Goal: Information Seeking & Learning: Check status

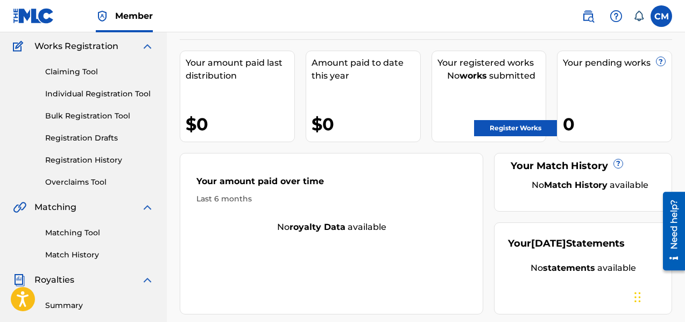
scroll to position [120, 0]
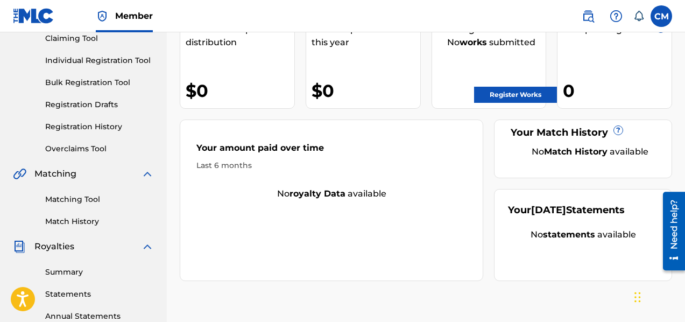
click at [83, 220] on link "Match History" at bounding box center [99, 221] width 109 height 11
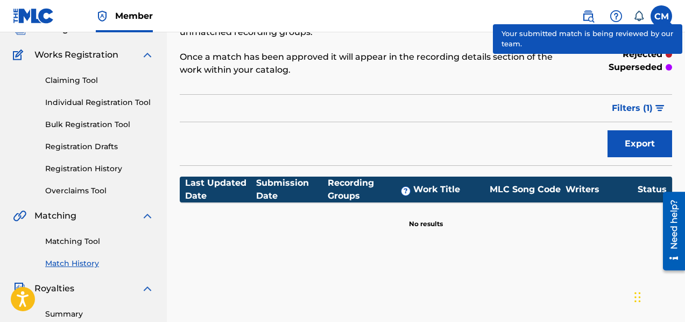
scroll to position [81, 0]
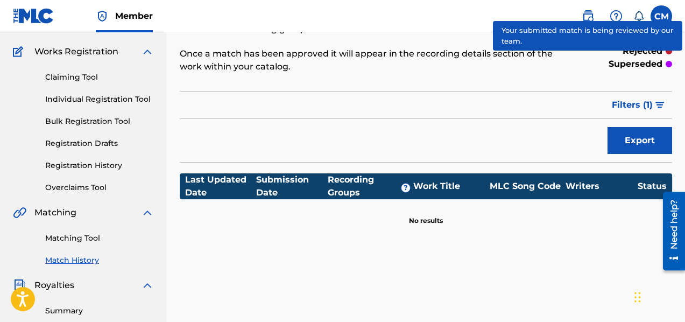
click at [85, 166] on link "Registration History" at bounding box center [99, 165] width 109 height 11
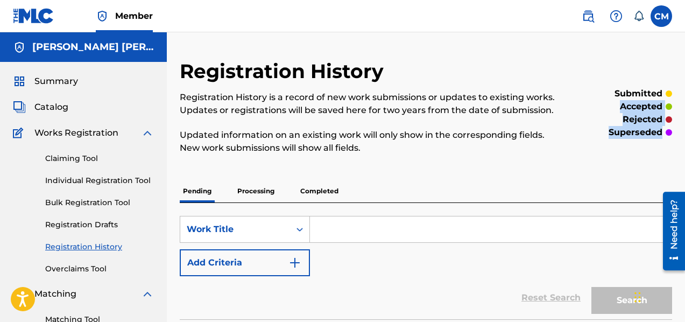
drag, startPoint x: 683, startPoint y: 84, endPoint x: 685, endPoint y: 127, distance: 43.0
click at [684, 127] on html "Accessibility Screen-Reader Guide, Feedback, and Issue Reporting | New window M…" at bounding box center [342, 161] width 685 height 322
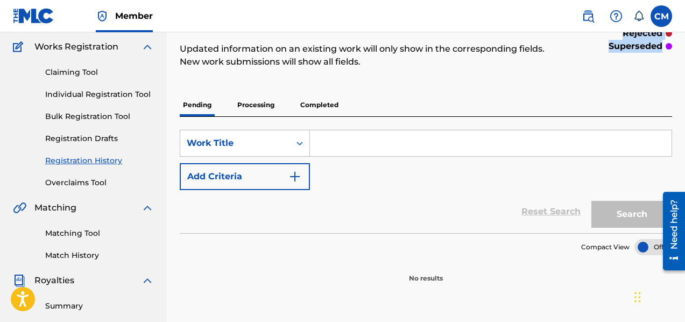
scroll to position [47, 0]
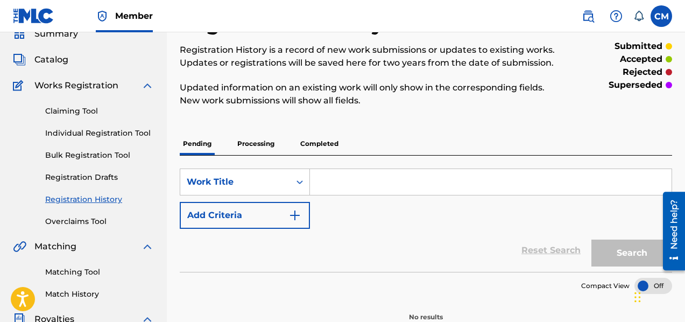
click at [256, 141] on p "Processing" at bounding box center [256, 143] width 44 height 23
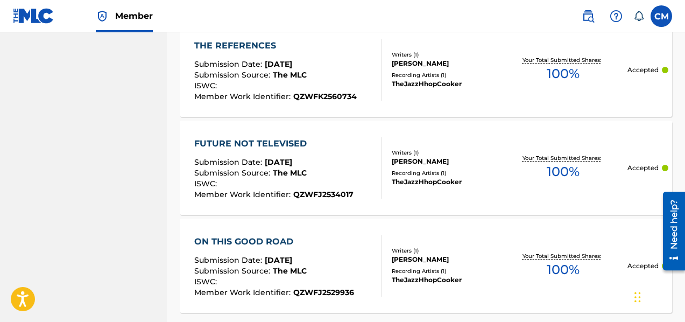
scroll to position [1124, 0]
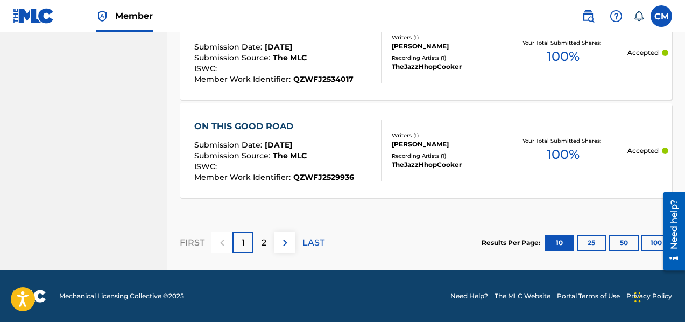
click at [582, 243] on button "25" at bounding box center [591, 242] width 30 height 16
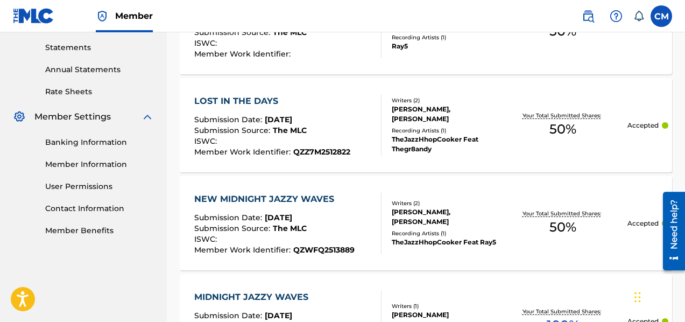
scroll to position [368, 0]
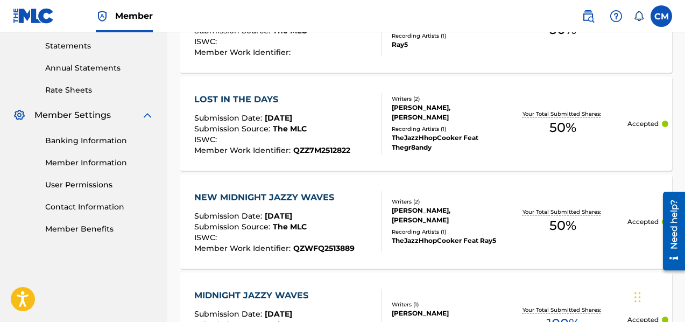
click at [107, 165] on link "Member Information" at bounding box center [99, 162] width 109 height 11
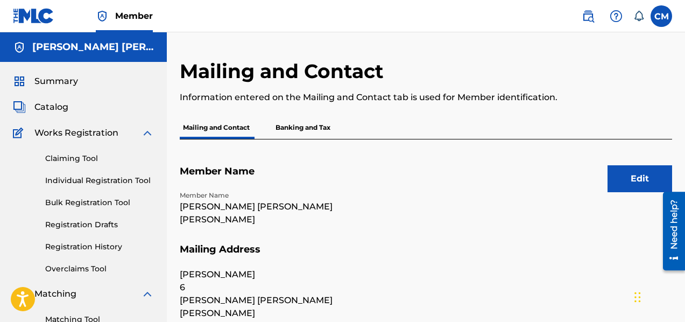
click at [304, 126] on p "Banking and Tax" at bounding box center [302, 127] width 61 height 23
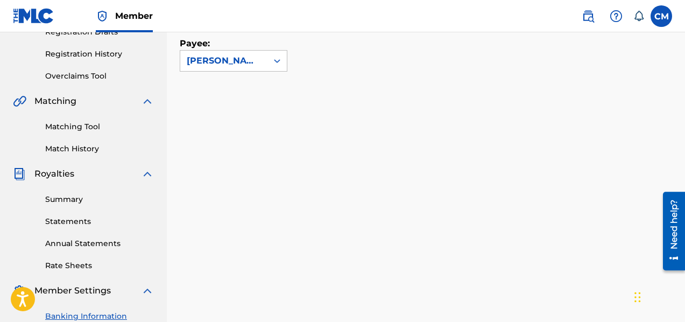
scroll to position [193, 0]
drag, startPoint x: 687, startPoint y: 102, endPoint x: 27, endPoint y: 6, distance: 666.1
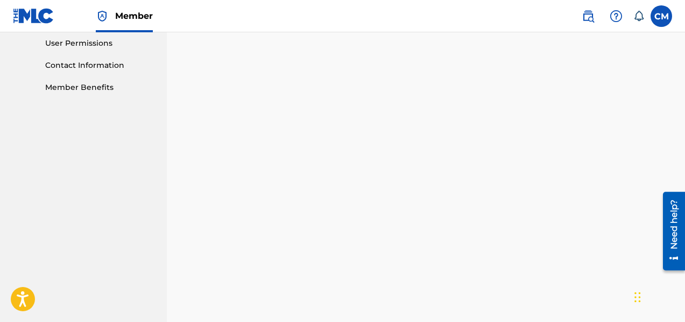
scroll to position [644, 0]
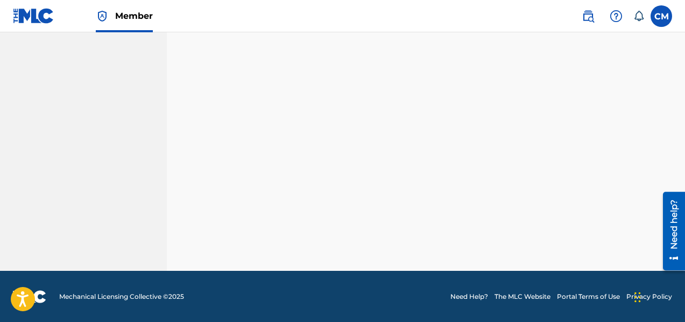
drag, startPoint x: 687, startPoint y: 90, endPoint x: 20, endPoint y: 53, distance: 667.8
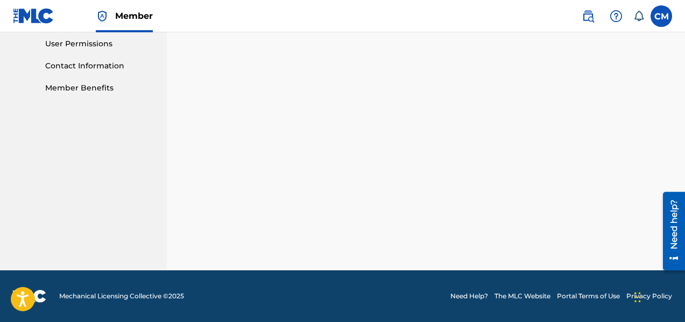
scroll to position [508, 0]
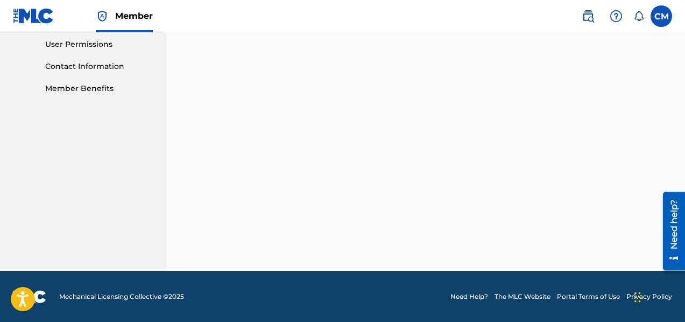
click at [24, 17] on img at bounding box center [33, 16] width 41 height 16
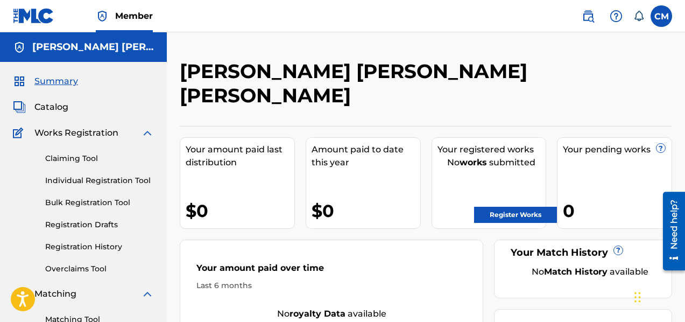
click at [64, 160] on link "Claiming Tool" at bounding box center [99, 158] width 109 height 11
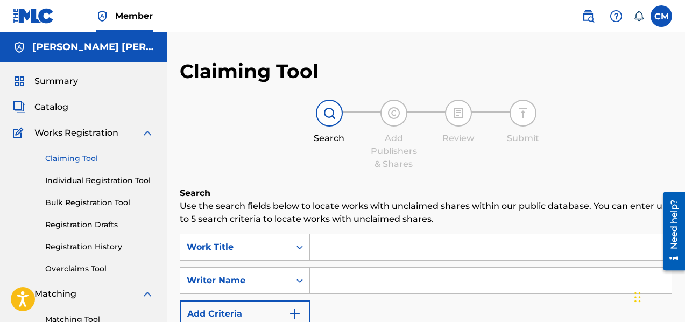
click at [352, 280] on input "Search Form" at bounding box center [490, 280] width 361 height 26
type input "[PERSON_NAME] [PERSON_NAME] [PERSON_NAME]"
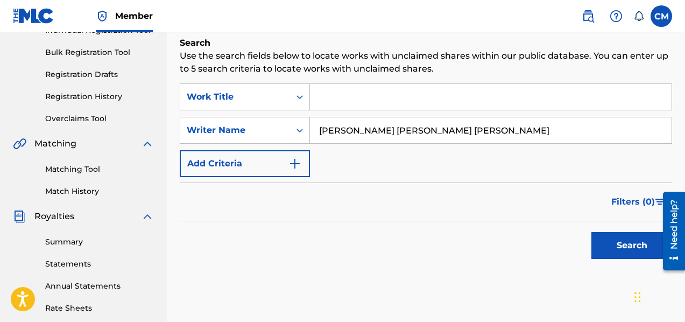
scroll to position [163, 0]
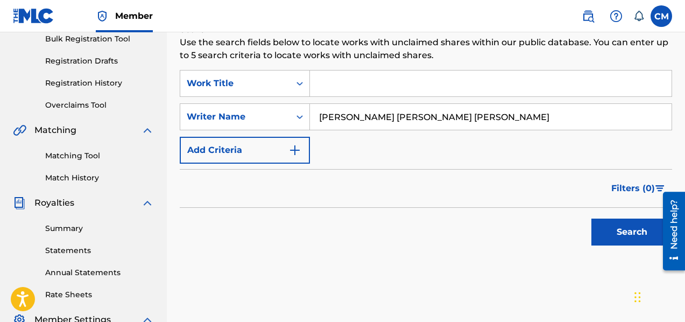
click at [604, 223] on button "Search" at bounding box center [631, 231] width 81 height 27
drag, startPoint x: 458, startPoint y: 124, endPoint x: 257, endPoint y: 96, distance: 202.5
click at [257, 96] on div "SearchWithCriteria0d8d4f78-897a-4593-9b55-c8fe92aa540a Work Title SearchWithCri…" at bounding box center [426, 117] width 492 height 94
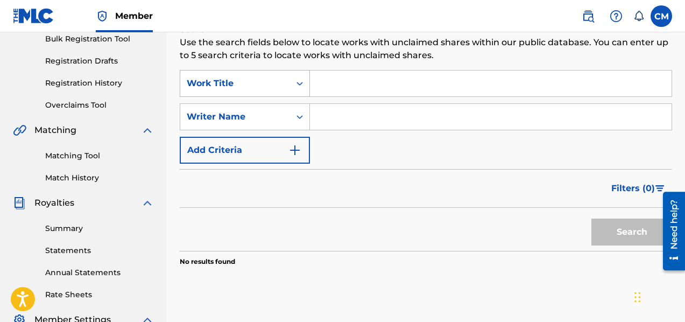
click at [299, 79] on icon "Search Form" at bounding box center [299, 83] width 11 height 11
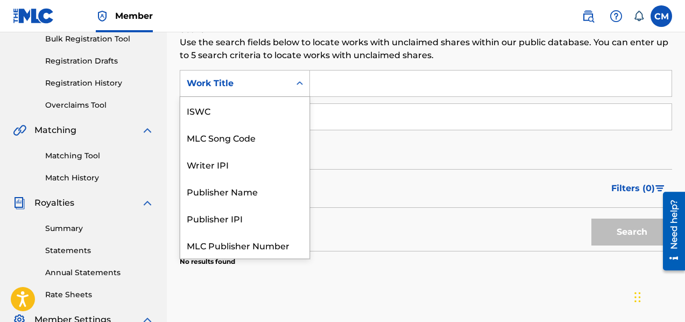
scroll to position [27, 0]
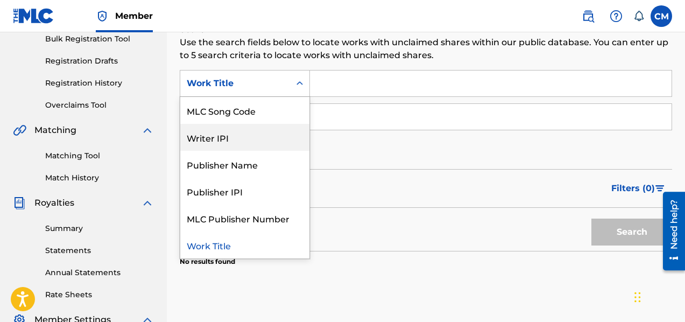
click at [254, 134] on div "Writer IPI" at bounding box center [244, 137] width 129 height 27
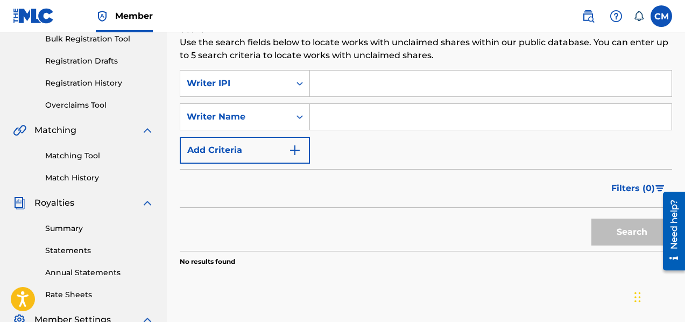
click at [358, 98] on div "SearchWithCriteria230f5da9-e72a-40f6-9200-f130366c42ad Writer IPI SearchWithCri…" at bounding box center [426, 117] width 492 height 94
click at [365, 76] on input "Search Form" at bounding box center [490, 83] width 361 height 26
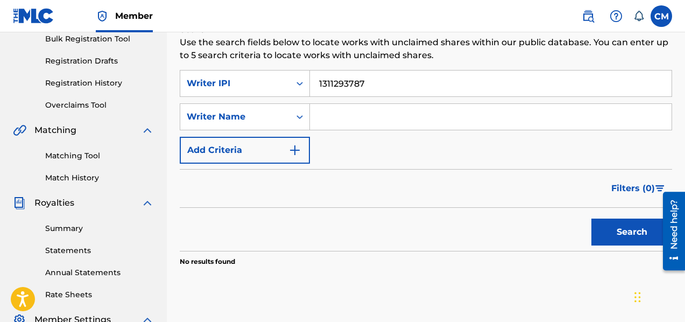
click at [318, 85] on input "1311293787" at bounding box center [490, 83] width 361 height 26
type input "01311293787"
click at [639, 229] on button "Search" at bounding box center [631, 231] width 81 height 27
drag, startPoint x: 393, startPoint y: 87, endPoint x: 256, endPoint y: 72, distance: 137.9
click at [256, 72] on div "SearchWithCriteria230f5da9-e72a-40f6-9200-f130366c42ad Writer IPI 01311293787" at bounding box center [426, 83] width 492 height 27
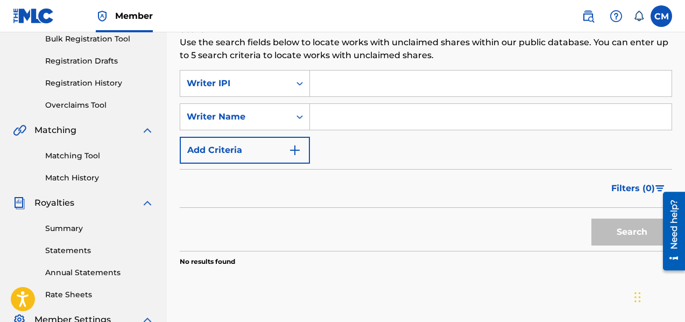
click at [83, 249] on link "Statements" at bounding box center [99, 250] width 109 height 11
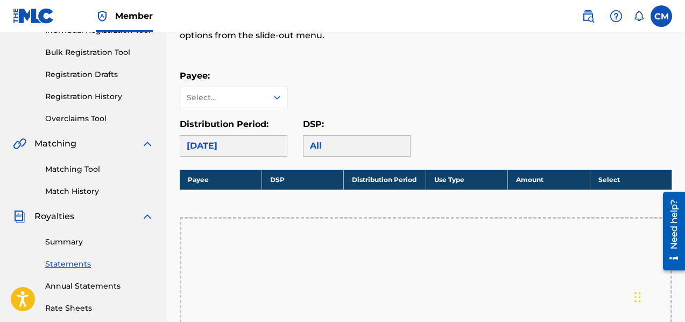
scroll to position [152, 0]
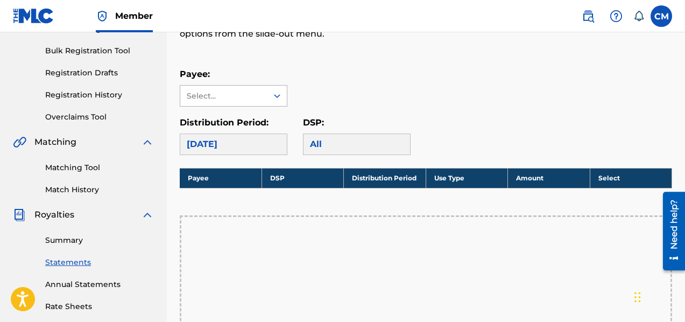
click at [272, 101] on div at bounding box center [276, 95] width 19 height 19
click at [78, 286] on link "Annual Statements" at bounding box center [99, 284] width 109 height 11
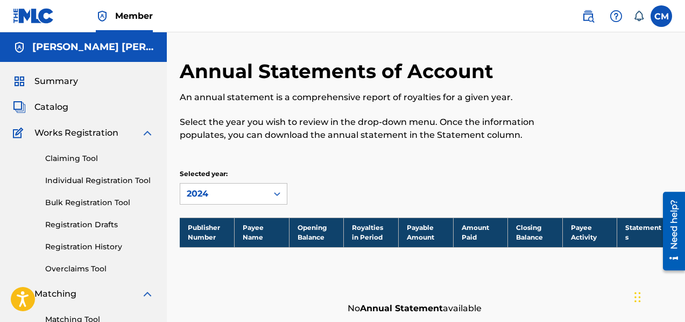
drag, startPoint x: 684, startPoint y: 92, endPoint x: 686, endPoint y: 129, distance: 36.6
click at [684, 129] on html "Accessibility Screen-Reader Guide, Feedback, and Issue Reporting | New window M…" at bounding box center [342, 161] width 685 height 322
click at [55, 109] on span "Catalog" at bounding box center [51, 107] width 34 height 13
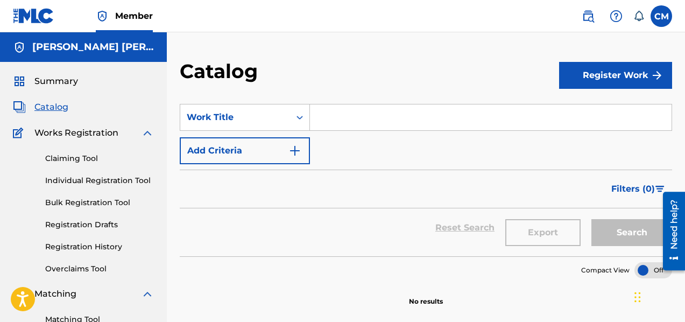
click at [342, 123] on input "Search Form" at bounding box center [490, 117] width 361 height 26
click at [301, 116] on icon "Search Form" at bounding box center [299, 117] width 11 height 11
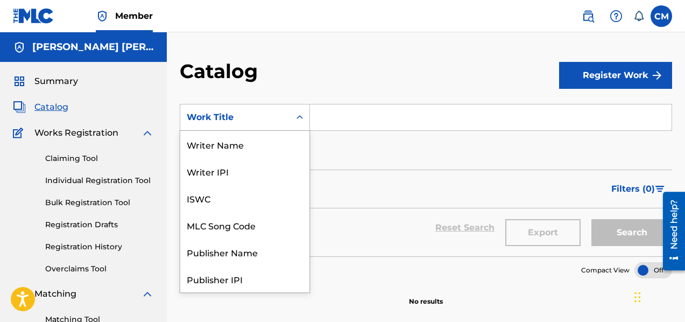
scroll to position [161, 0]
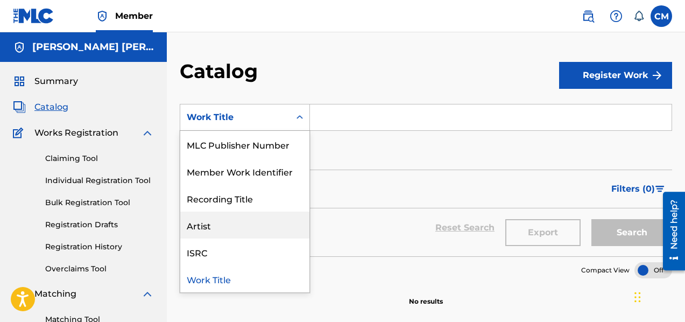
click at [281, 227] on div "Artist" at bounding box center [244, 224] width 129 height 27
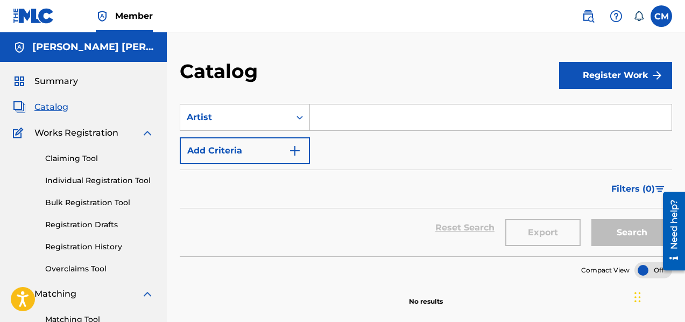
click at [352, 116] on input "Search Form" at bounding box center [490, 117] width 361 height 26
type input "TheJazzHHopCooker"
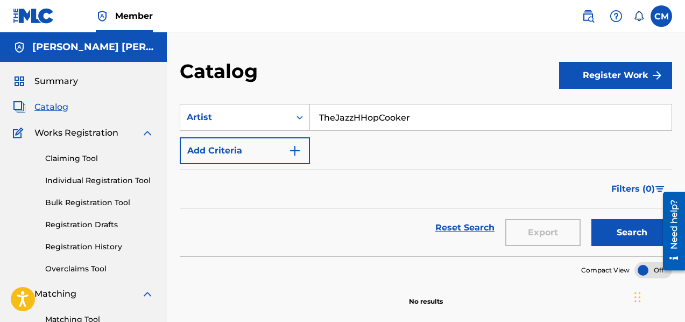
click at [622, 233] on button "Search" at bounding box center [631, 232] width 81 height 27
click at [105, 48] on h5 "[PERSON_NAME] [PERSON_NAME] [PERSON_NAME]" at bounding box center [93, 47] width 122 height 12
